Goal: Navigation & Orientation: Find specific page/section

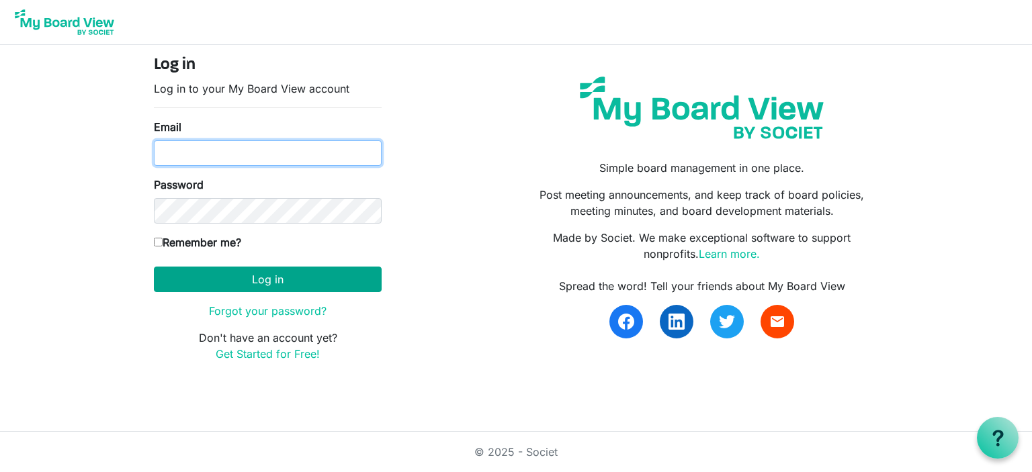
type input "darla.hunzelman@scouting.org"
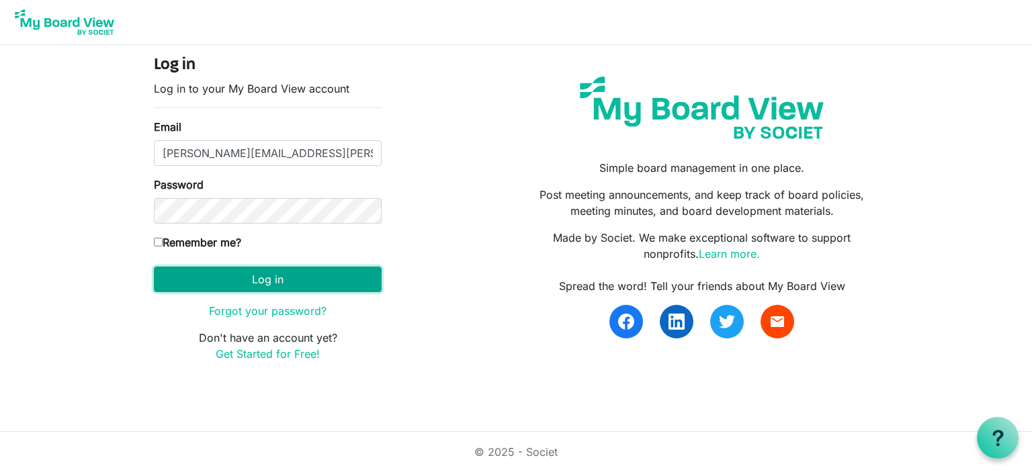
click at [268, 279] on button "Log in" at bounding box center [268, 280] width 228 height 26
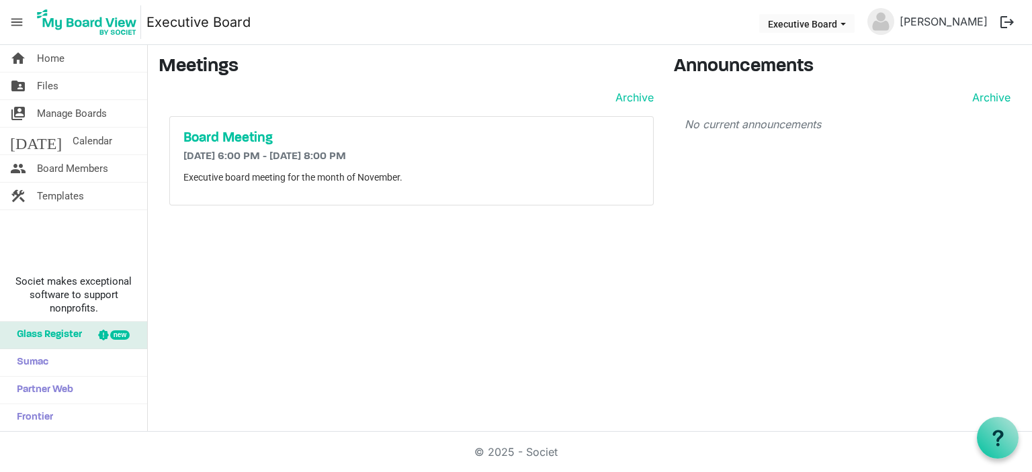
click at [429, 353] on div "home Home folder_shared Files switch_account Manage Boards today Calendar peopl…" at bounding box center [516, 238] width 1032 height 387
click at [247, 141] on h5 "Board Meeting" at bounding box center [411, 138] width 456 height 16
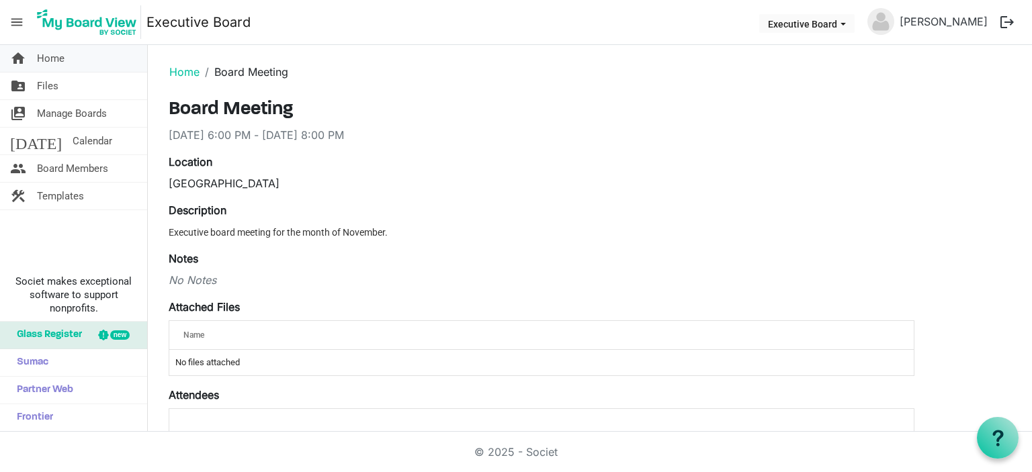
click at [56, 56] on span "Home" at bounding box center [51, 58] width 28 height 27
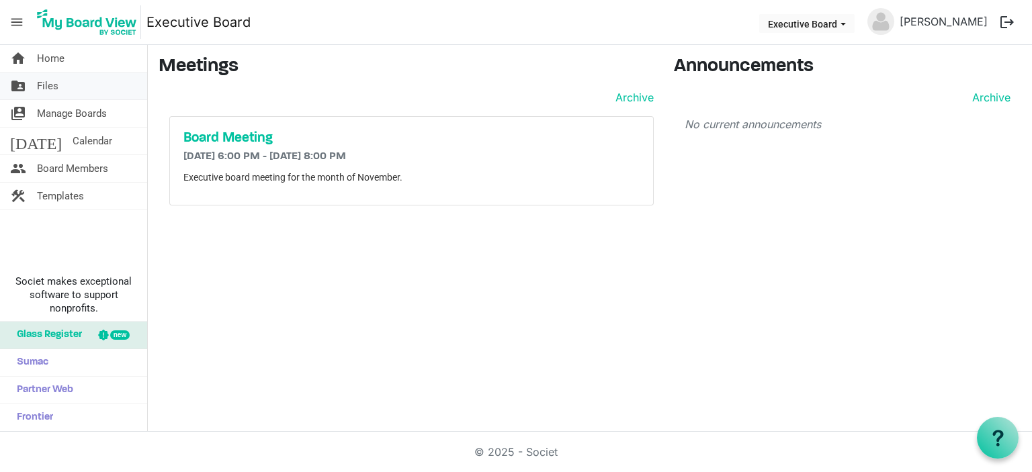
click at [34, 83] on link "folder_shared Files" at bounding box center [73, 86] width 147 height 27
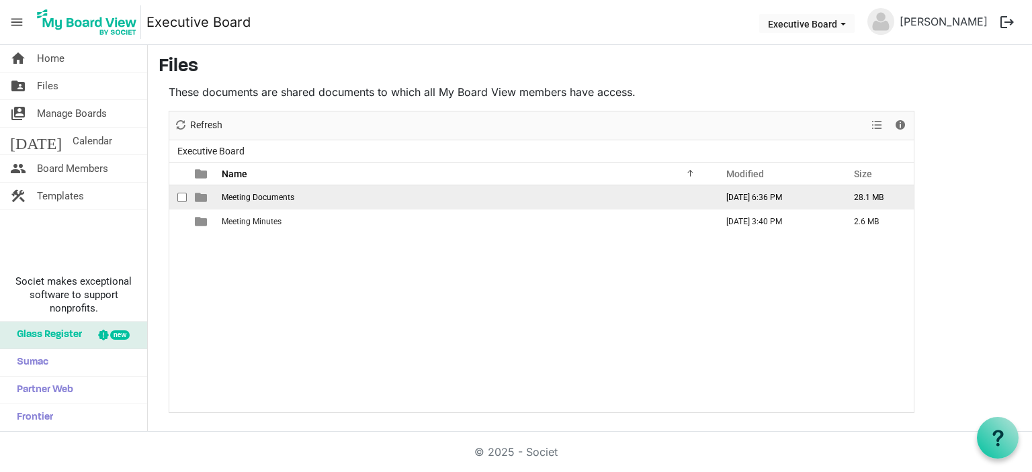
click at [263, 198] on span "Meeting Documents" at bounding box center [258, 197] width 73 height 9
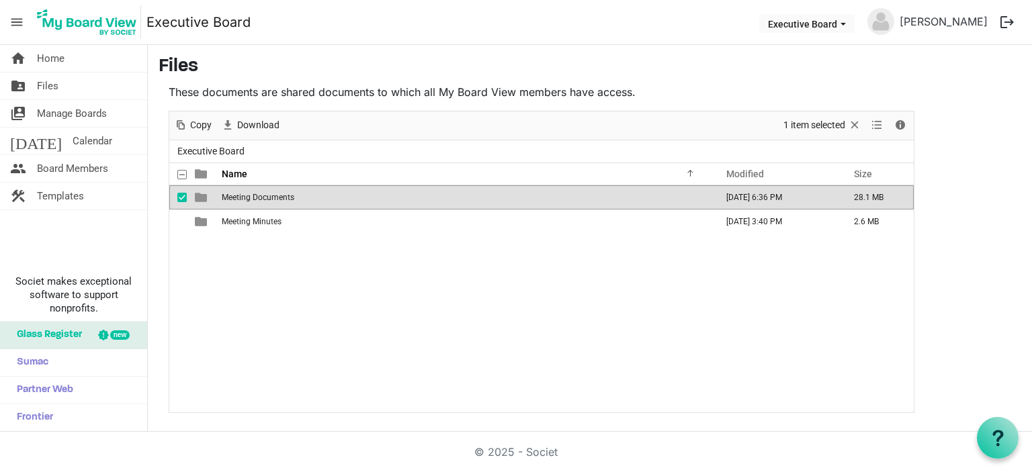
click at [280, 194] on span "Meeting Documents" at bounding box center [258, 197] width 73 height 9
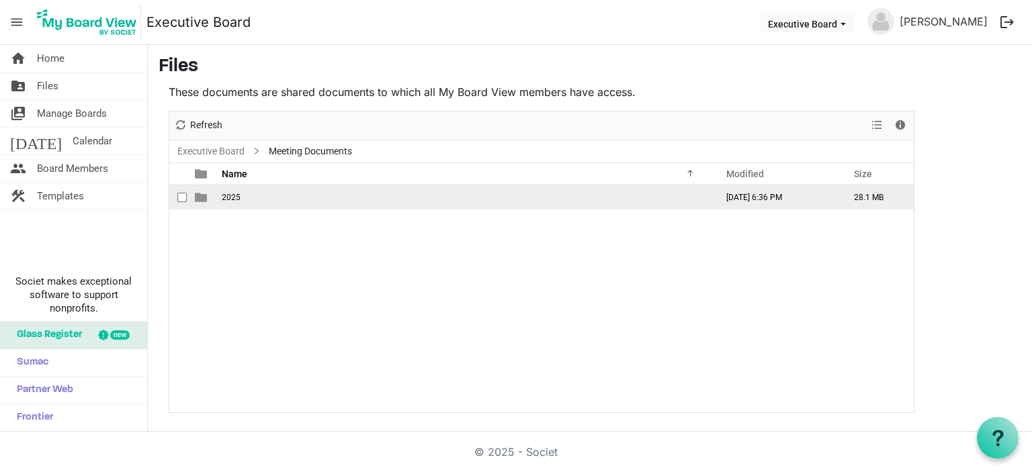
click at [236, 193] on span "2025" at bounding box center [231, 197] width 19 height 9
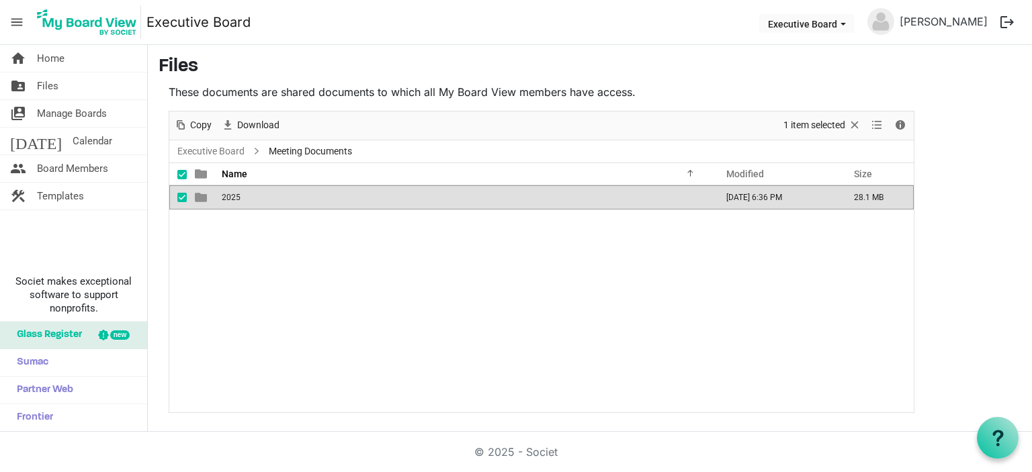
click at [235, 193] on span "2025" at bounding box center [231, 197] width 19 height 9
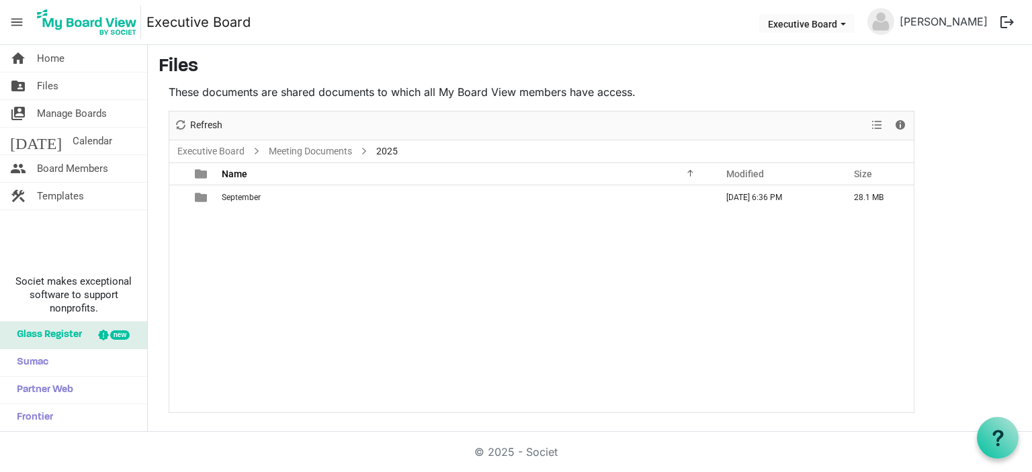
click at [385, 343] on div "September [DATE] 6:36 PM 28.1 MB" at bounding box center [541, 298] width 744 height 227
click at [957, 26] on link "[PERSON_NAME]" at bounding box center [943, 21] width 99 height 27
